Goal: Task Accomplishment & Management: Manage account settings

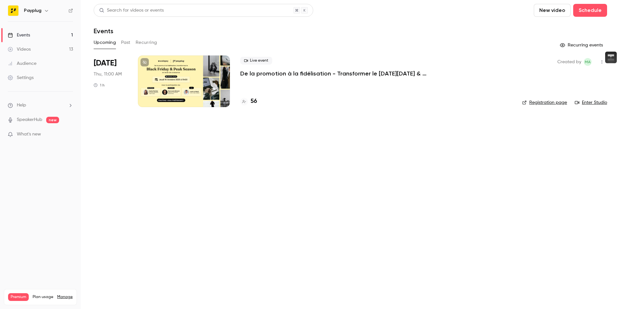
click at [187, 77] on div at bounding box center [184, 82] width 92 height 52
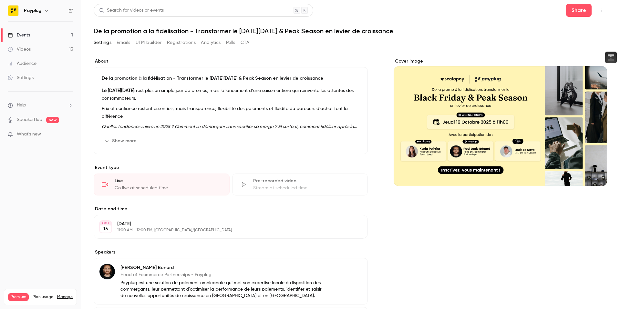
click at [167, 41] on button "Registrations" at bounding box center [181, 42] width 29 height 10
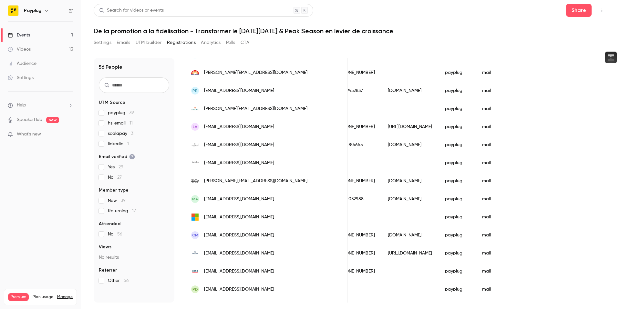
scroll to position [721, 0]
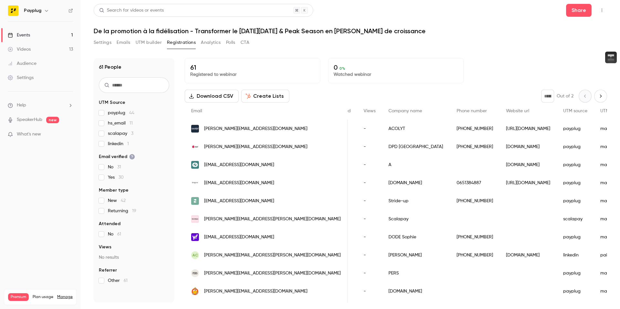
scroll to position [0, 249]
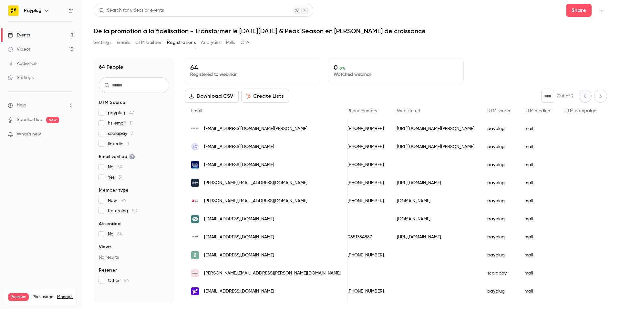
scroll to position [0, 386]
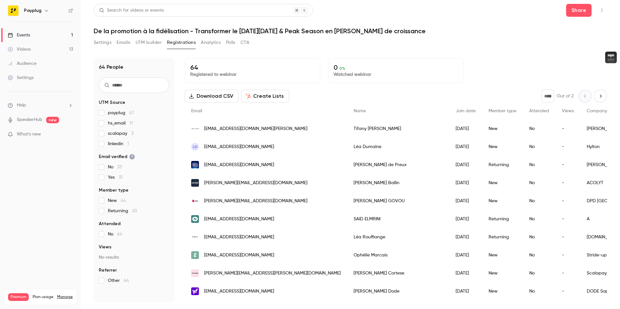
click at [112, 42] on div "Settings Emails UTM builder Registrations Analytics Polls CTA" at bounding box center [172, 42] width 156 height 10
click at [103, 42] on button "Settings" at bounding box center [103, 42] width 18 height 10
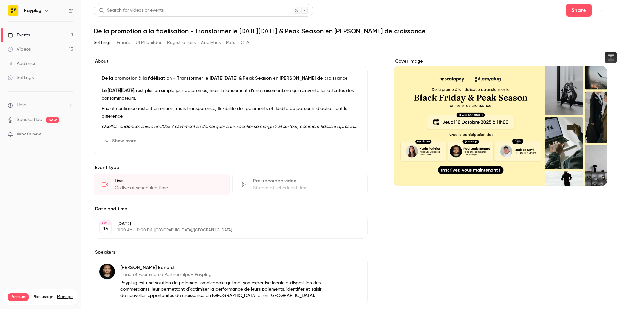
click at [236, 119] on p "Prix et confiance restent essentiels, mais transparence, flexibilité des paieme…" at bounding box center [231, 112] width 258 height 15
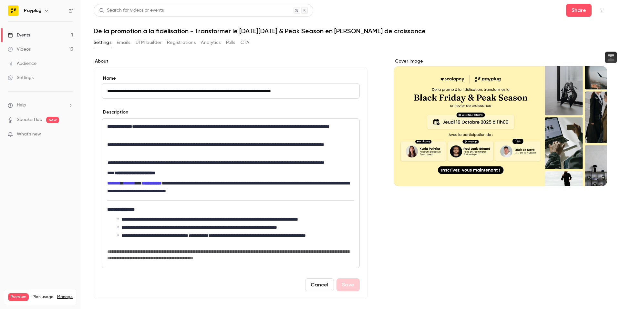
scroll to position [2, 0]
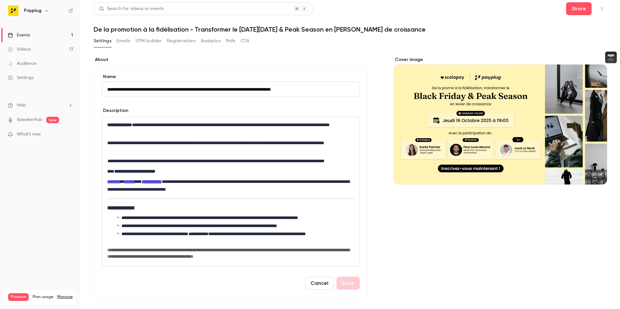
click at [133, 174] on strong "**********" at bounding box center [134, 171] width 41 height 5
drag, startPoint x: 126, startPoint y: 178, endPoint x: 114, endPoint y: 177, distance: 12.6
click at [114, 175] on p "**********" at bounding box center [230, 171] width 247 height 8
click at [181, 175] on p "**********" at bounding box center [230, 171] width 247 height 8
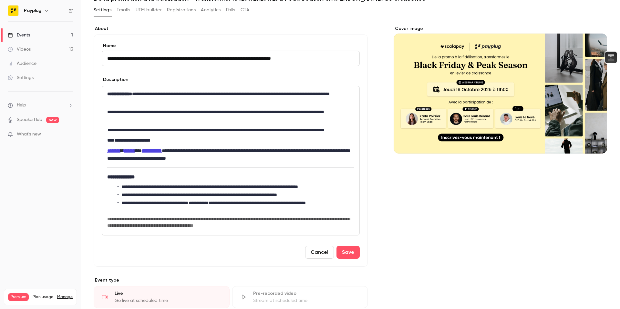
scroll to position [24, 0]
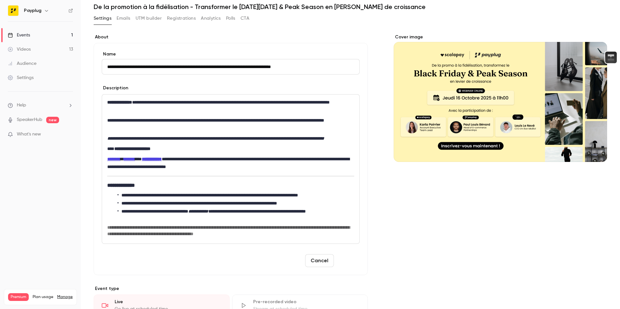
click at [339, 267] on button "Save" at bounding box center [347, 260] width 23 height 13
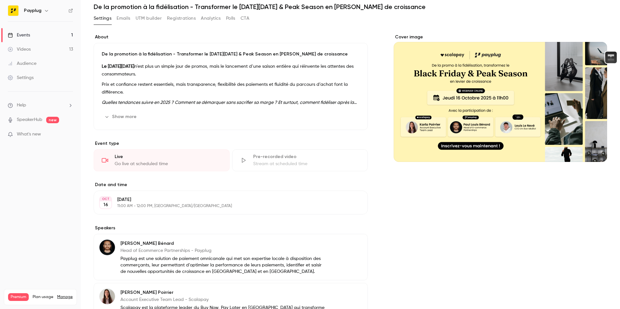
scroll to position [23, 0]
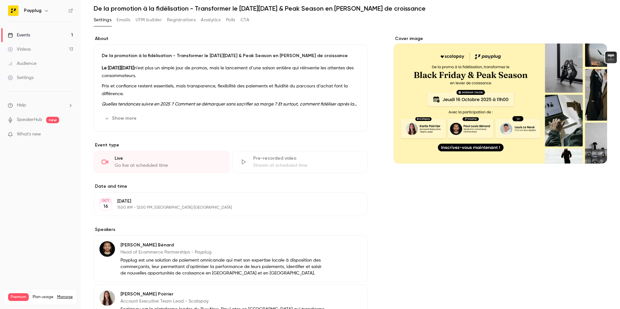
click at [211, 89] on p "Prix et confiance restent essentiels, mais transparence, flexibilité des paieme…" at bounding box center [231, 89] width 258 height 15
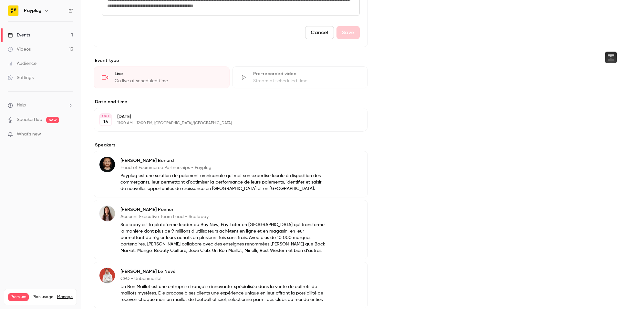
scroll to position [0, 0]
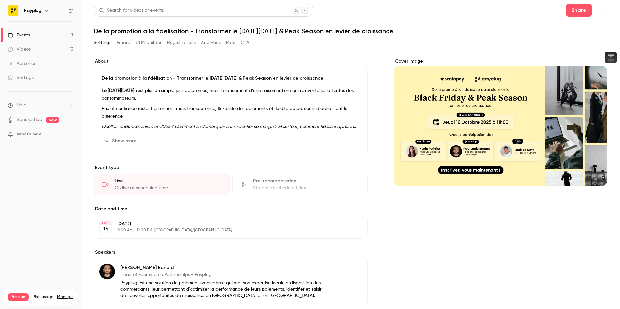
click at [177, 43] on button "Registrations" at bounding box center [181, 42] width 29 height 10
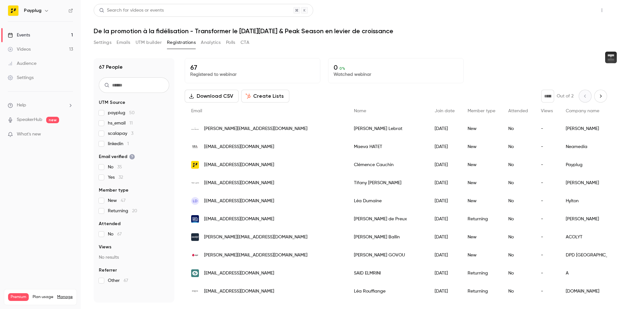
click at [582, 12] on button "Share" at bounding box center [578, 10] width 25 height 13
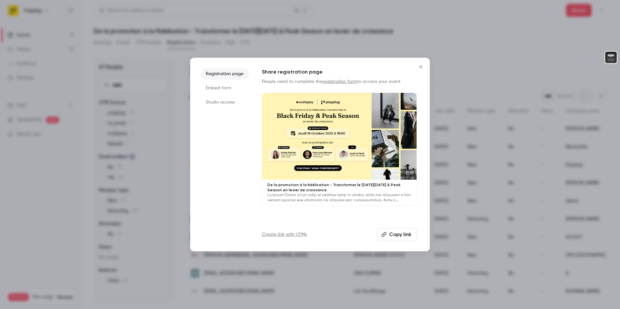
click at [389, 231] on button "Copy link" at bounding box center [397, 234] width 40 height 13
click at [422, 67] on icon "Close" at bounding box center [421, 66] width 8 height 5
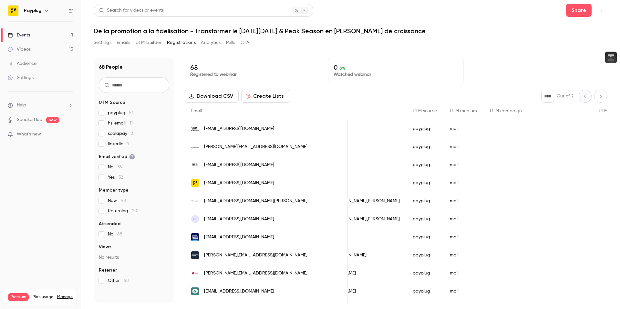
scroll to position [0, 382]
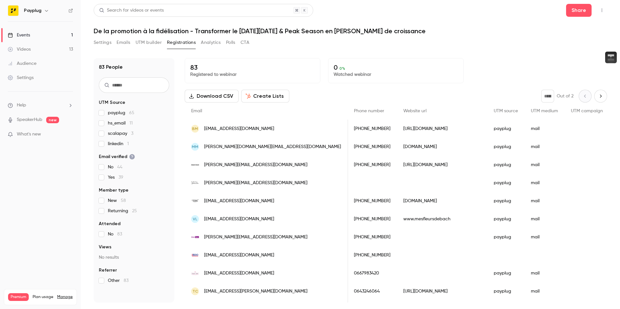
scroll to position [0, 291]
